Goal: Information Seeking & Learning: Check status

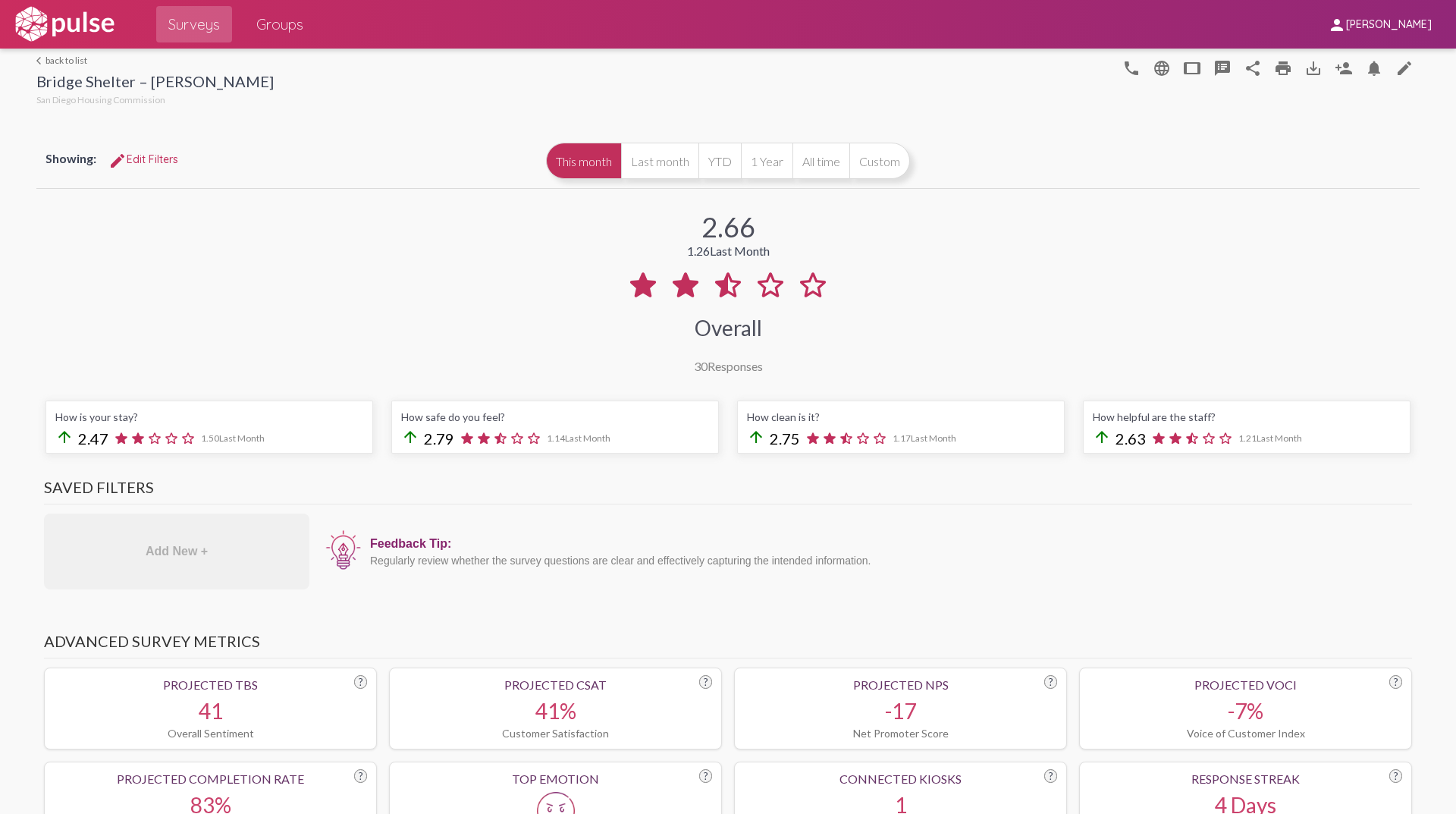
scroll to position [1062, 0]
